Goal: Transaction & Acquisition: Purchase product/service

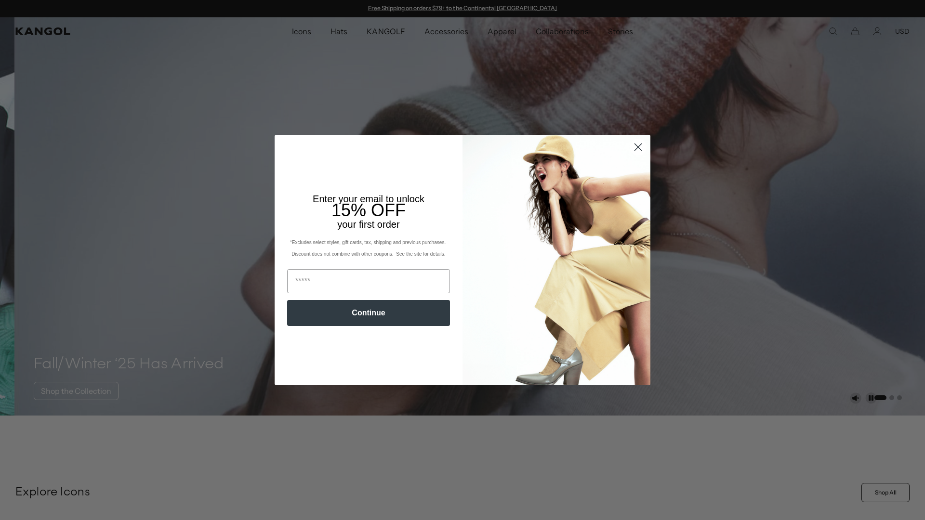
scroll to position [0, 199]
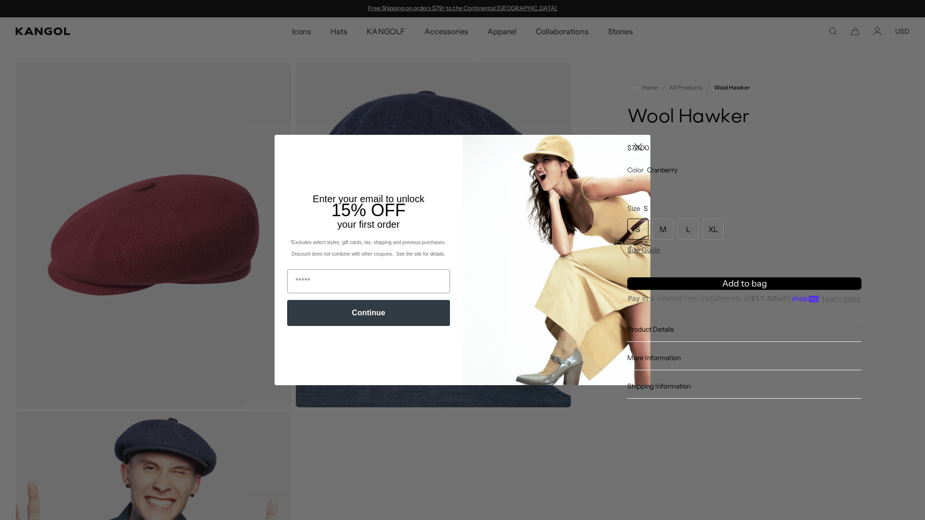
click at [738, 281] on span "Add to bag" at bounding box center [744, 284] width 45 height 13
